Goal: Check status: Check status

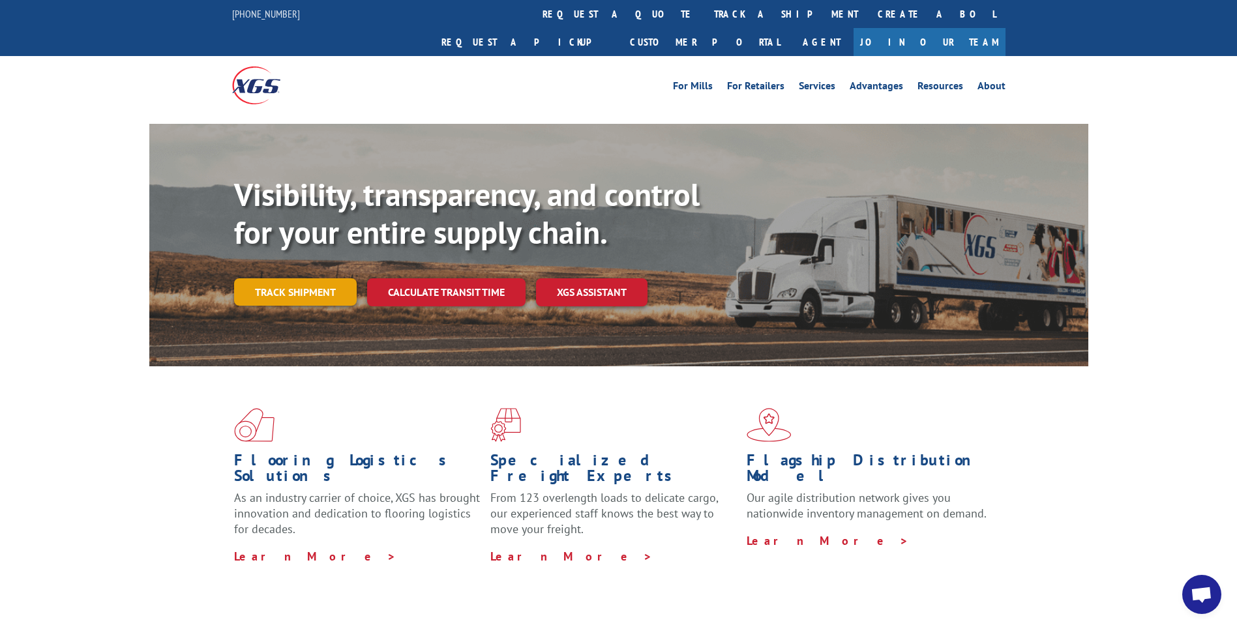
drag, startPoint x: 295, startPoint y: 263, endPoint x: 328, endPoint y: 264, distance: 32.6
click at [295, 278] on link "Track shipment" at bounding box center [295, 291] width 123 height 27
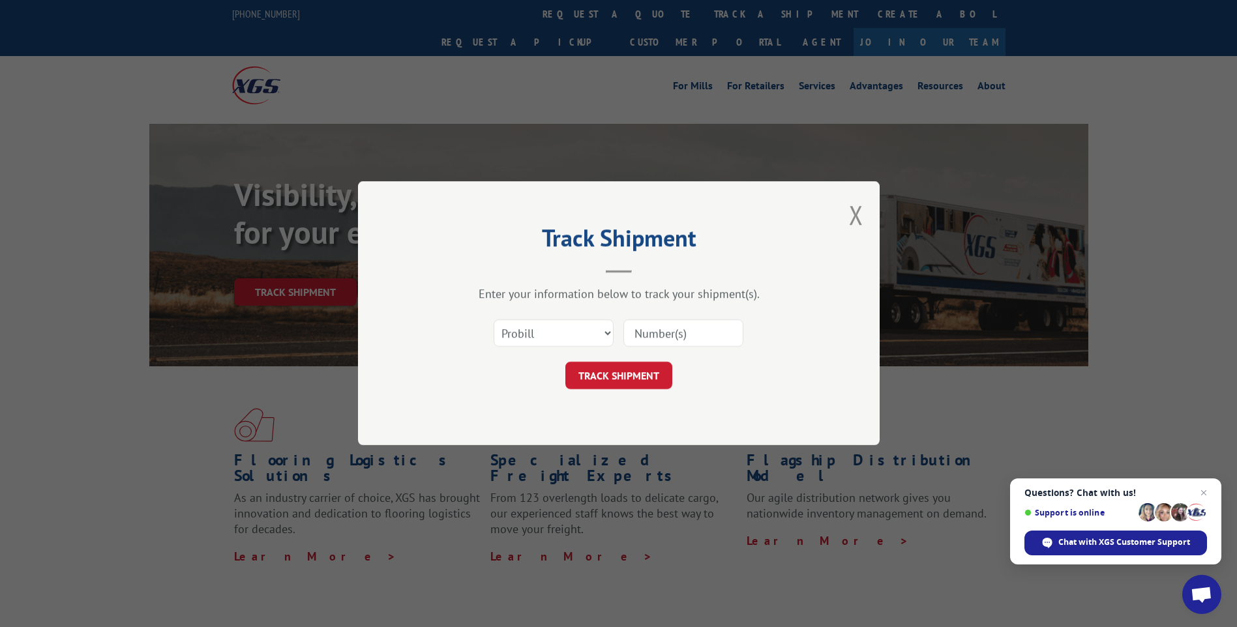
click at [643, 328] on input at bounding box center [684, 333] width 120 height 27
type input "3370494"
click button "TRACK SHIPMENT" at bounding box center [618, 376] width 107 height 27
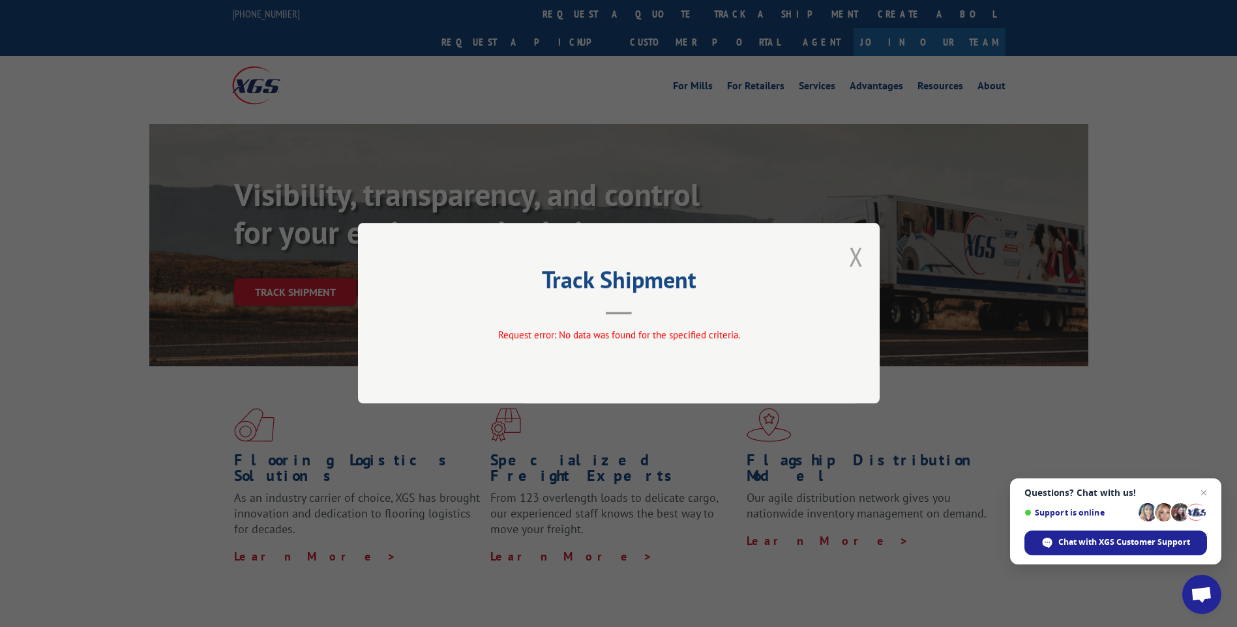
click at [855, 253] on button "Close modal" at bounding box center [856, 256] width 14 height 35
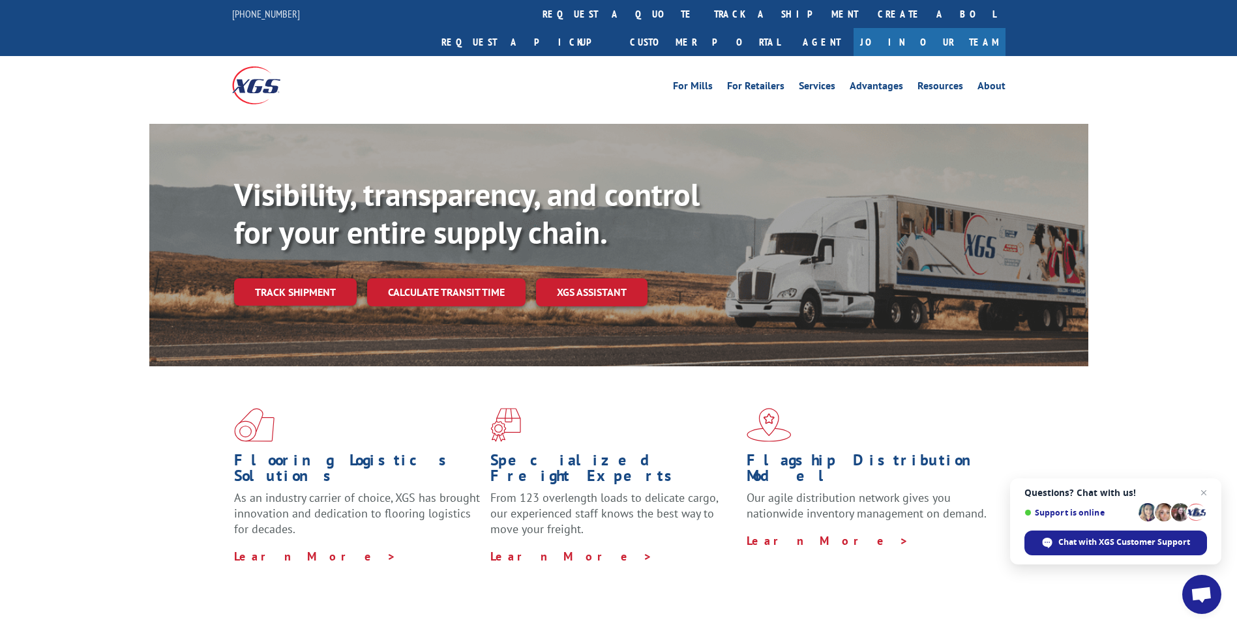
click at [307, 278] on link "Track shipment" at bounding box center [295, 291] width 123 height 27
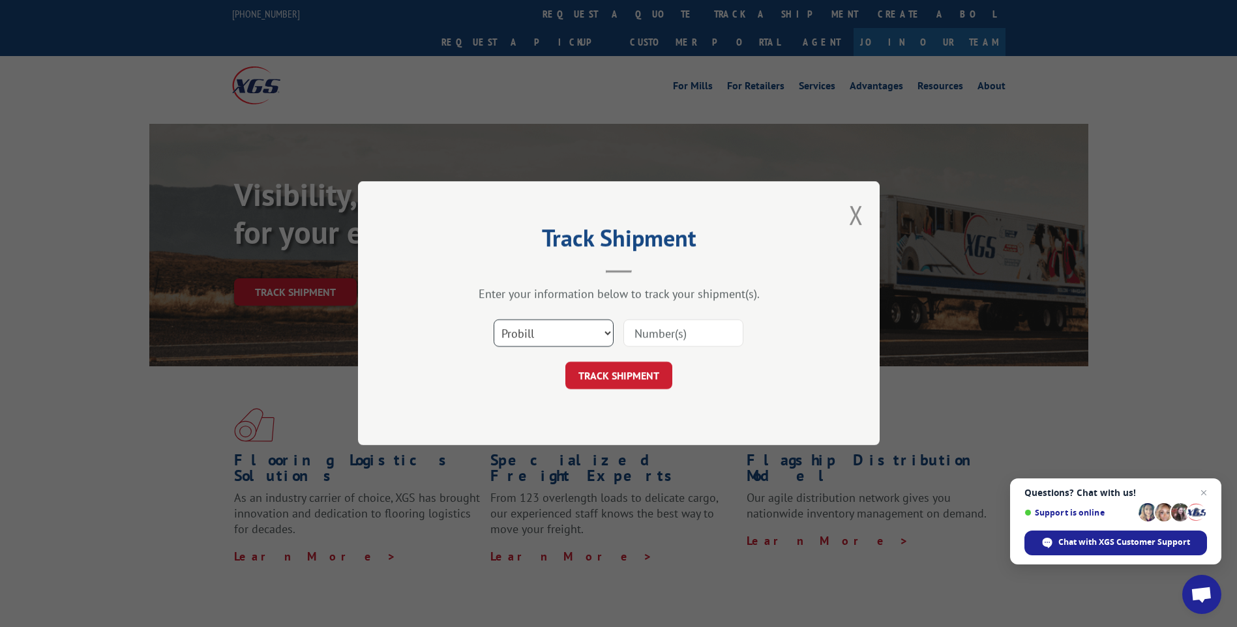
click at [558, 340] on select "Select category... Probill BOL PO" at bounding box center [554, 333] width 120 height 27
select select "bol"
click at [494, 320] on select "Select category... Probill BOL PO" at bounding box center [554, 333] width 120 height 27
click at [650, 325] on input at bounding box center [684, 333] width 120 height 27
type input "3370494"
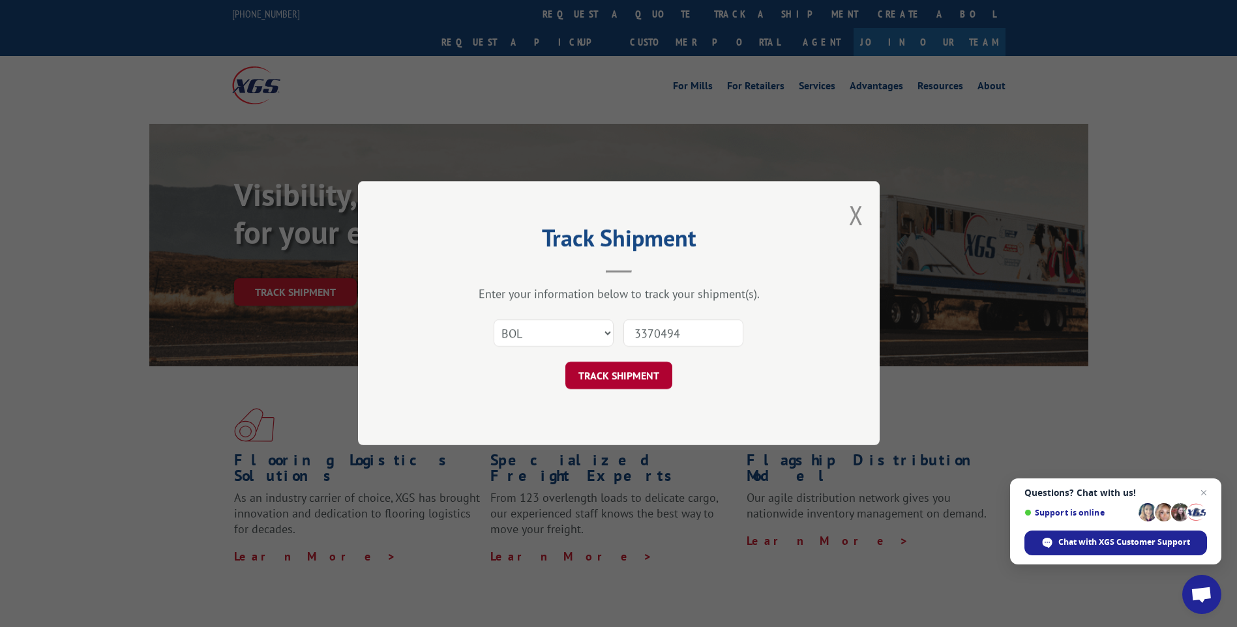
click at [631, 378] on button "TRACK SHIPMENT" at bounding box center [618, 376] width 107 height 27
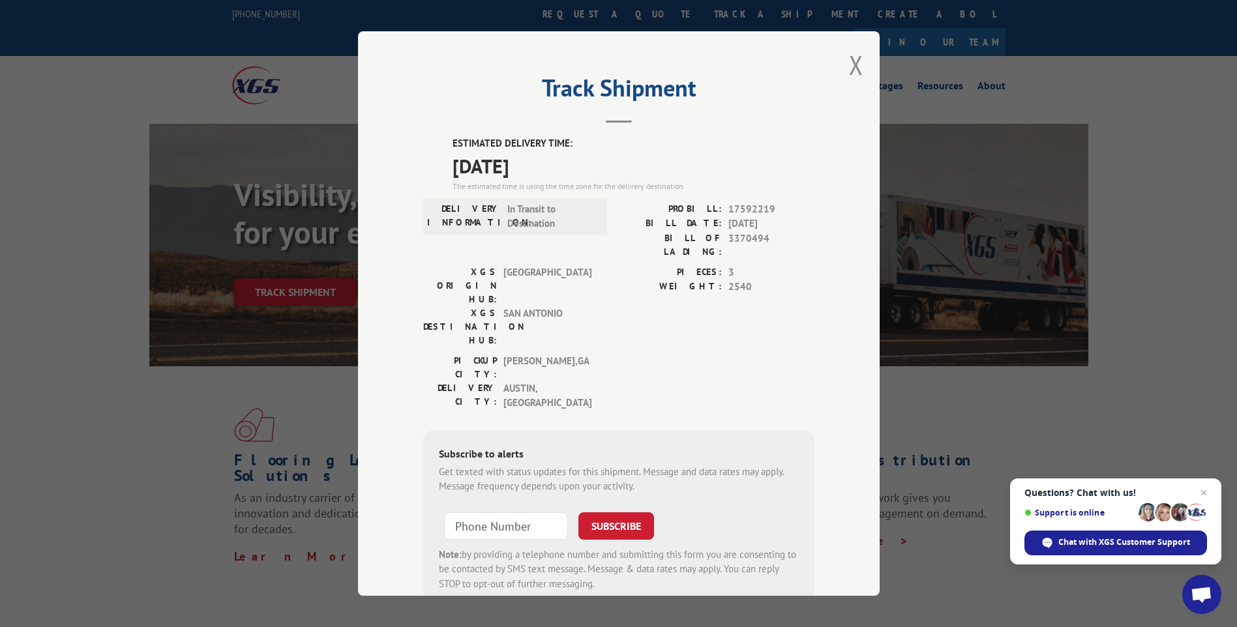
drag, startPoint x: 441, startPoint y: 134, endPoint x: 583, endPoint y: 173, distance: 147.6
click at [583, 173] on div "Track Shipment ESTIMATED DELIVERY TIME: [DATE] The estimated time is using the …" at bounding box center [619, 313] width 522 height 565
drag, startPoint x: 583, startPoint y: 173, endPoint x: 509, endPoint y: 157, distance: 76.3
drag, startPoint x: 509, startPoint y: 157, endPoint x: 492, endPoint y: 170, distance: 20.9
copy div "ESTIMATED DELIVERY TIME: [DATE]"
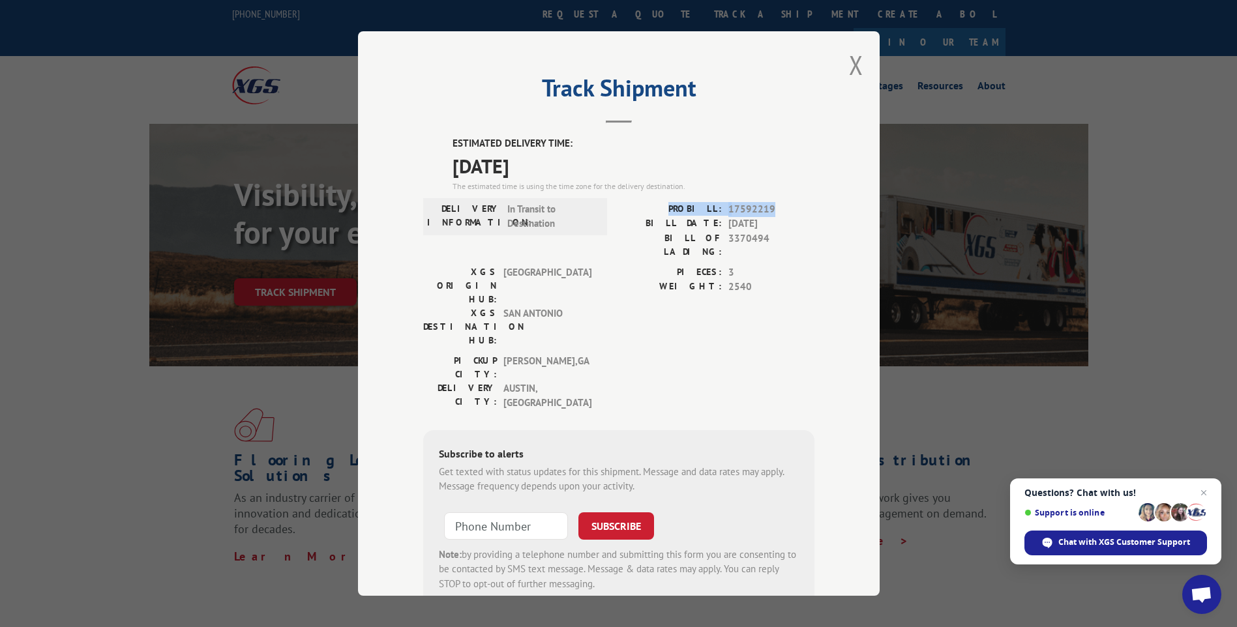
drag, startPoint x: 792, startPoint y: 205, endPoint x: 676, endPoint y: 206, distance: 116.7
click at [676, 206] on div "PROBILL: 17592219" at bounding box center [717, 209] width 196 height 15
drag, startPoint x: 676, startPoint y: 206, endPoint x: 718, endPoint y: 214, distance: 43.1
copy div "PROBILL: 17592219"
click at [723, 245] on div "BILL OF LADING: 3370494" at bounding box center [717, 245] width 196 height 27
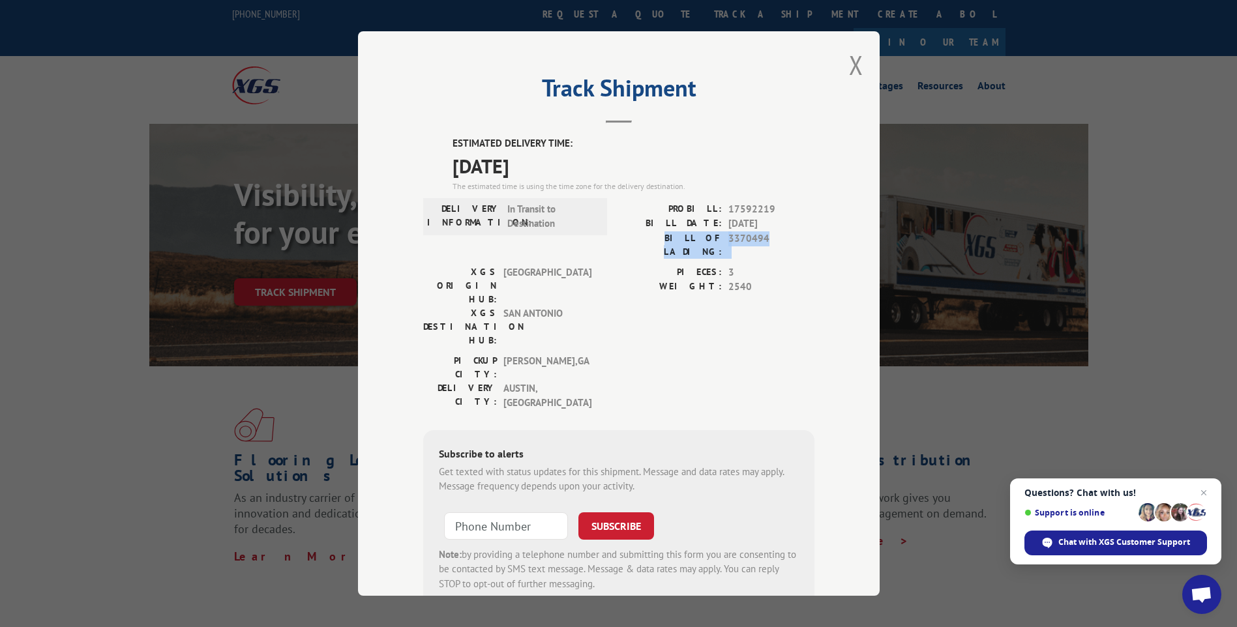
drag, startPoint x: 659, startPoint y: 237, endPoint x: 785, endPoint y: 239, distance: 125.9
click at [785, 239] on div "BILL OF LADING: 3370494" at bounding box center [717, 245] width 196 height 27
drag, startPoint x: 785, startPoint y: 239, endPoint x: 727, endPoint y: 235, distance: 58.1
copy div "BILL OF LADING: 3370494"
drag, startPoint x: 838, startPoint y: 65, endPoint x: 845, endPoint y: 67, distance: 7.0
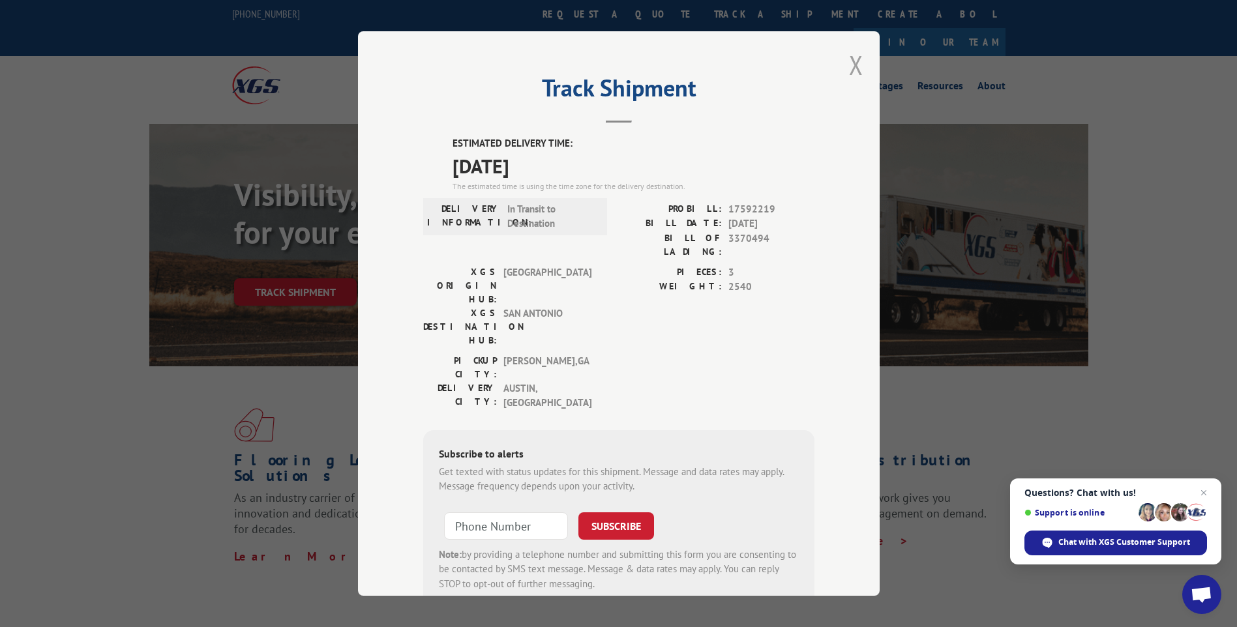
click at [838, 65] on div "Track Shipment ESTIMATED DELIVERY TIME: [DATE] The estimated time is using the …" at bounding box center [619, 313] width 522 height 565
click at [849, 67] on button "Close modal" at bounding box center [856, 65] width 14 height 35
